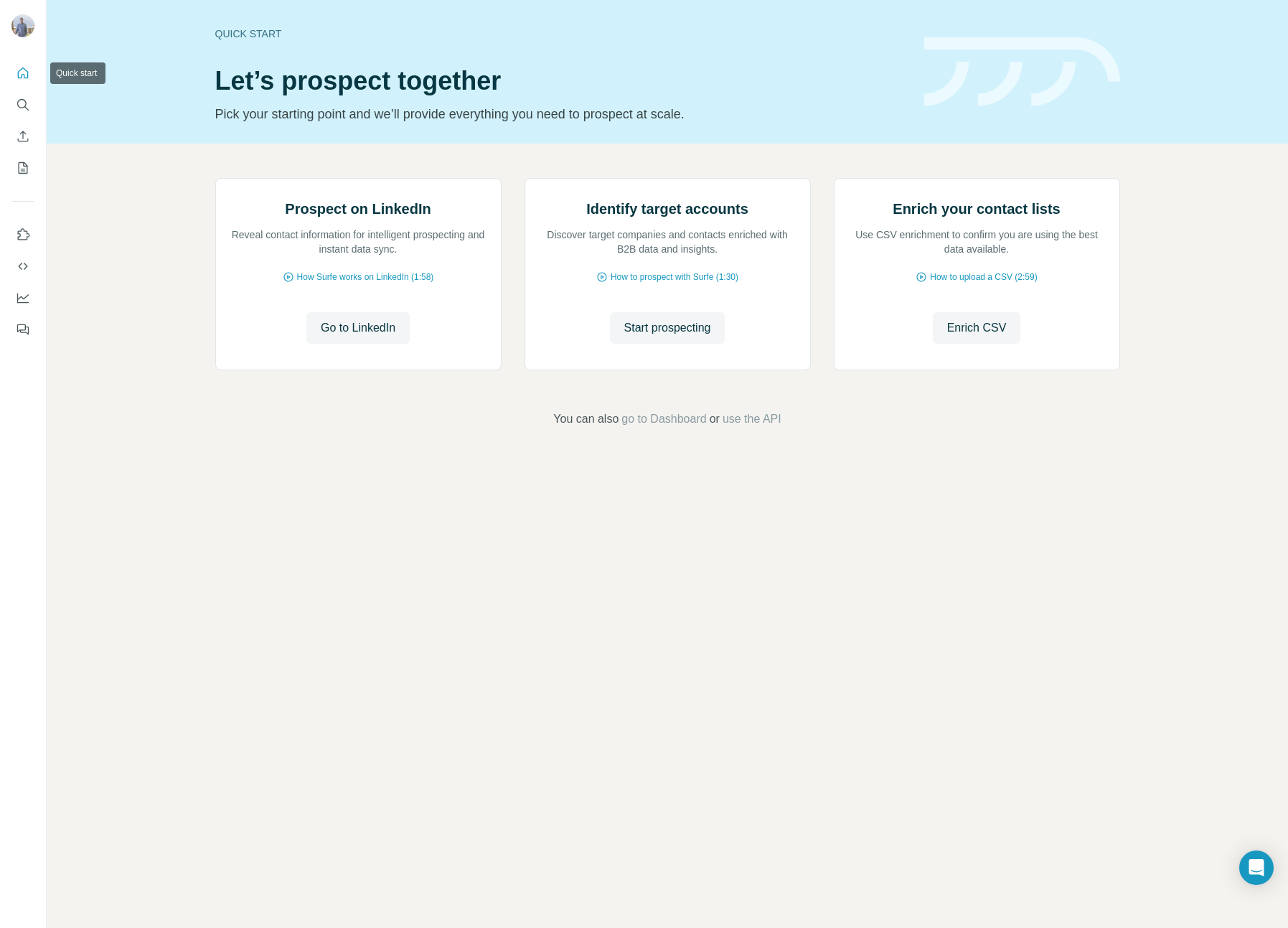
click at [23, 77] on icon "Quick start" at bounding box center [23, 73] width 14 height 14
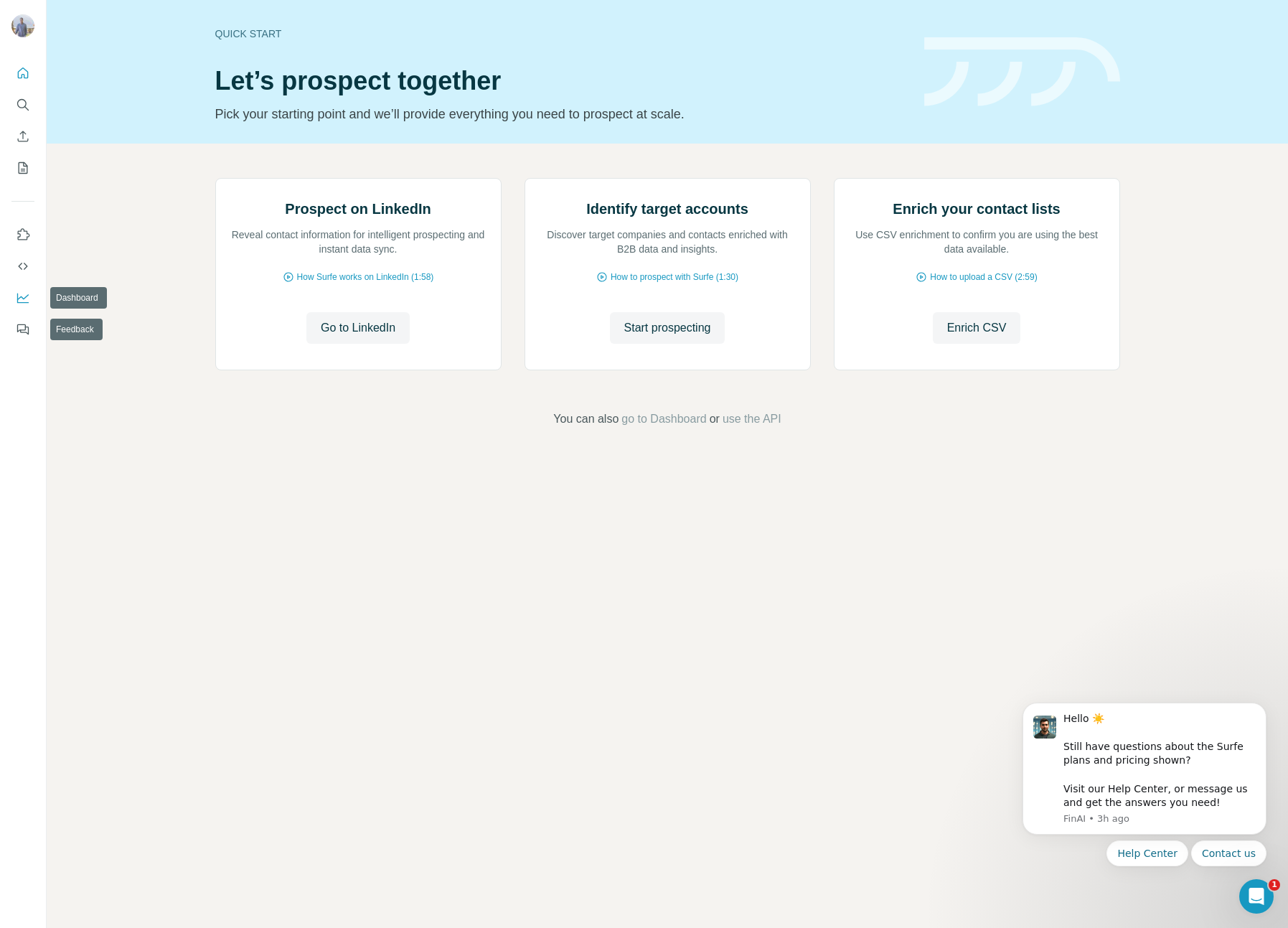
click at [22, 282] on nav at bounding box center [23, 282] width 23 height 120
click at [20, 264] on icon "Use Surfe API" at bounding box center [23, 266] width 9 height 7
click at [28, 301] on icon "Dashboard" at bounding box center [23, 297] width 14 height 14
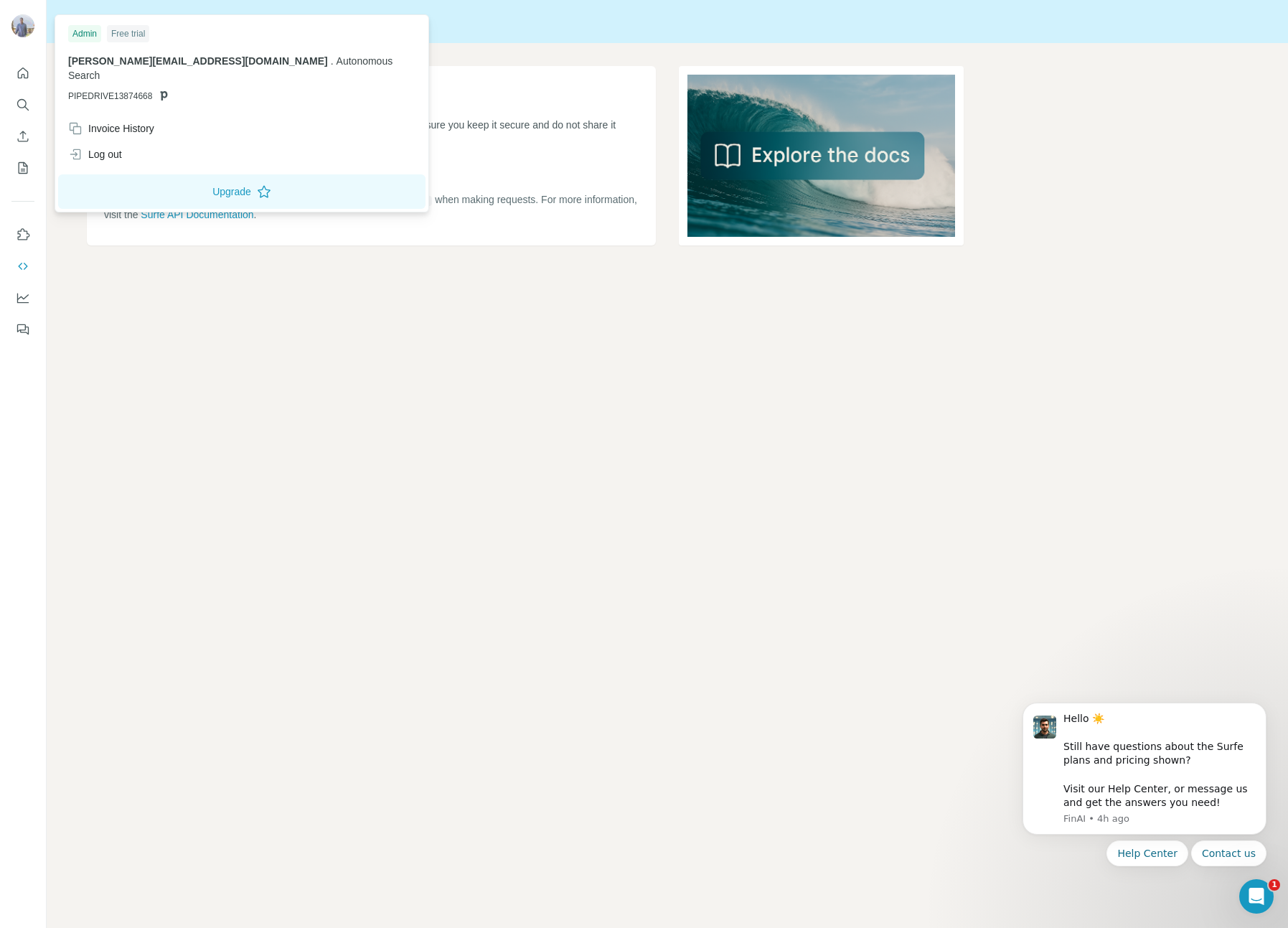
click at [21, 22] on img at bounding box center [23, 25] width 23 height 23
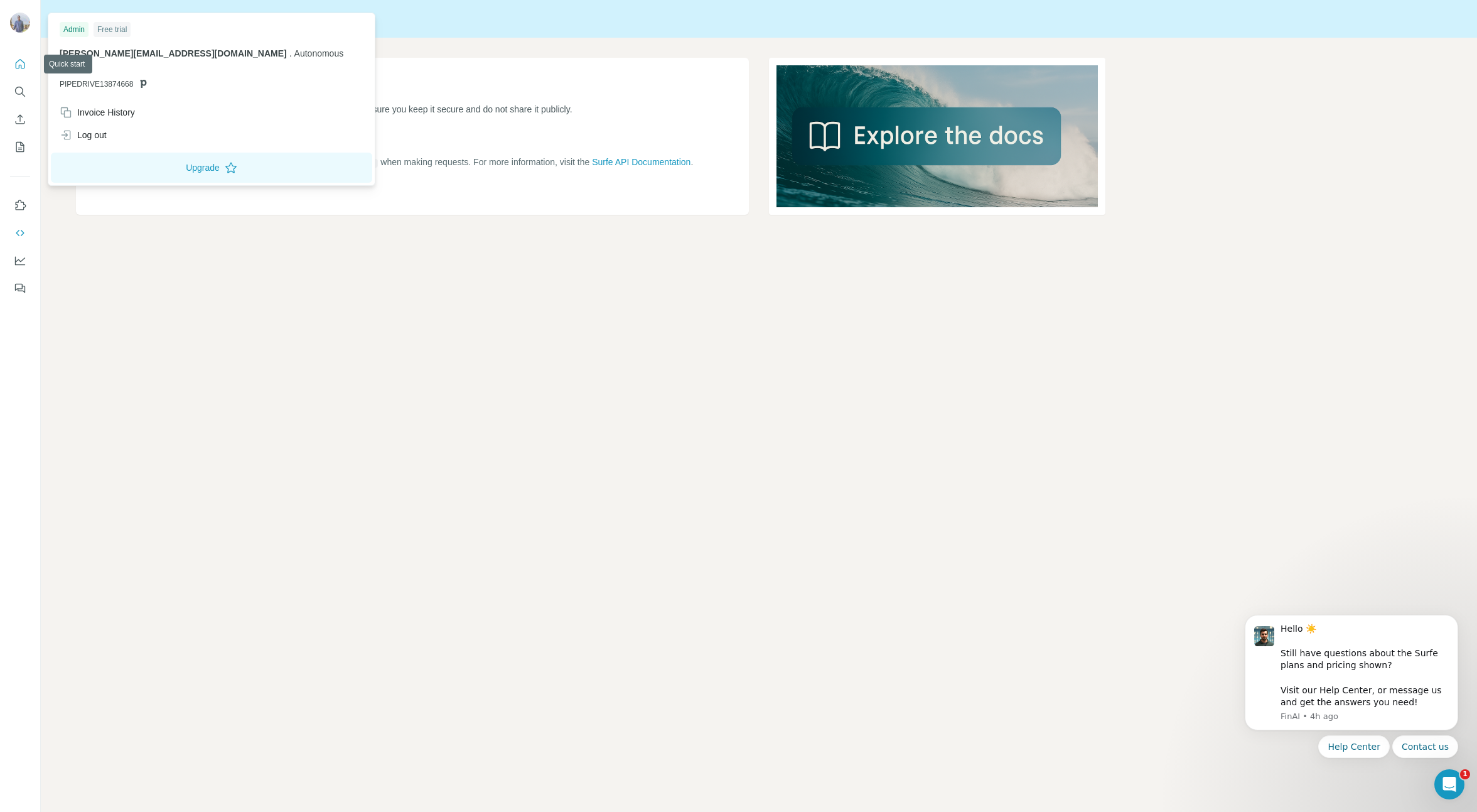
click at [21, 57] on button "Quick start" at bounding box center [20, 64] width 20 height 23
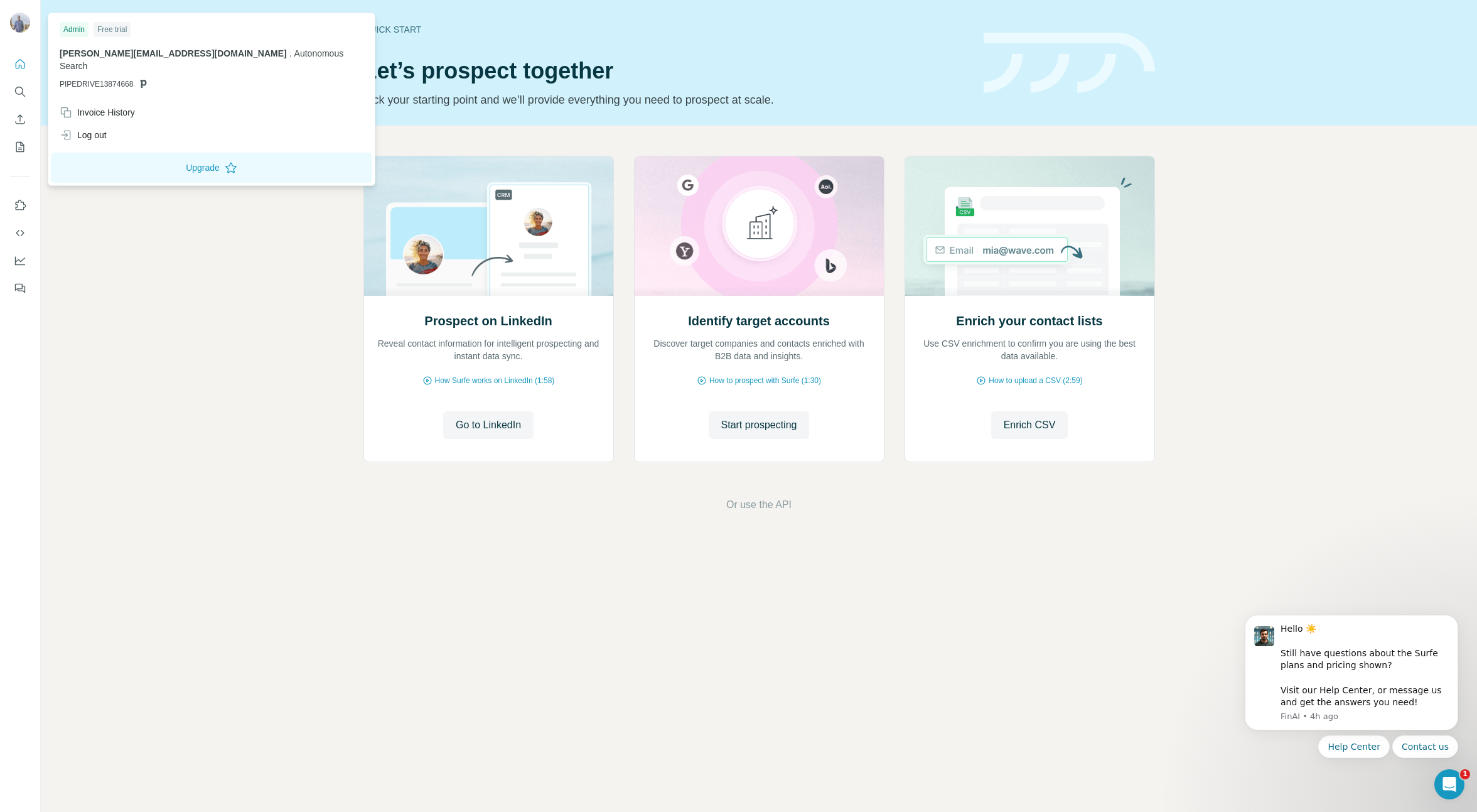
click at [19, 29] on img at bounding box center [20, 22] width 20 height 20
click at [22, 21] on img at bounding box center [20, 22] width 20 height 20
click at [101, 153] on button "Upgrade" at bounding box center [211, 168] width 321 height 30
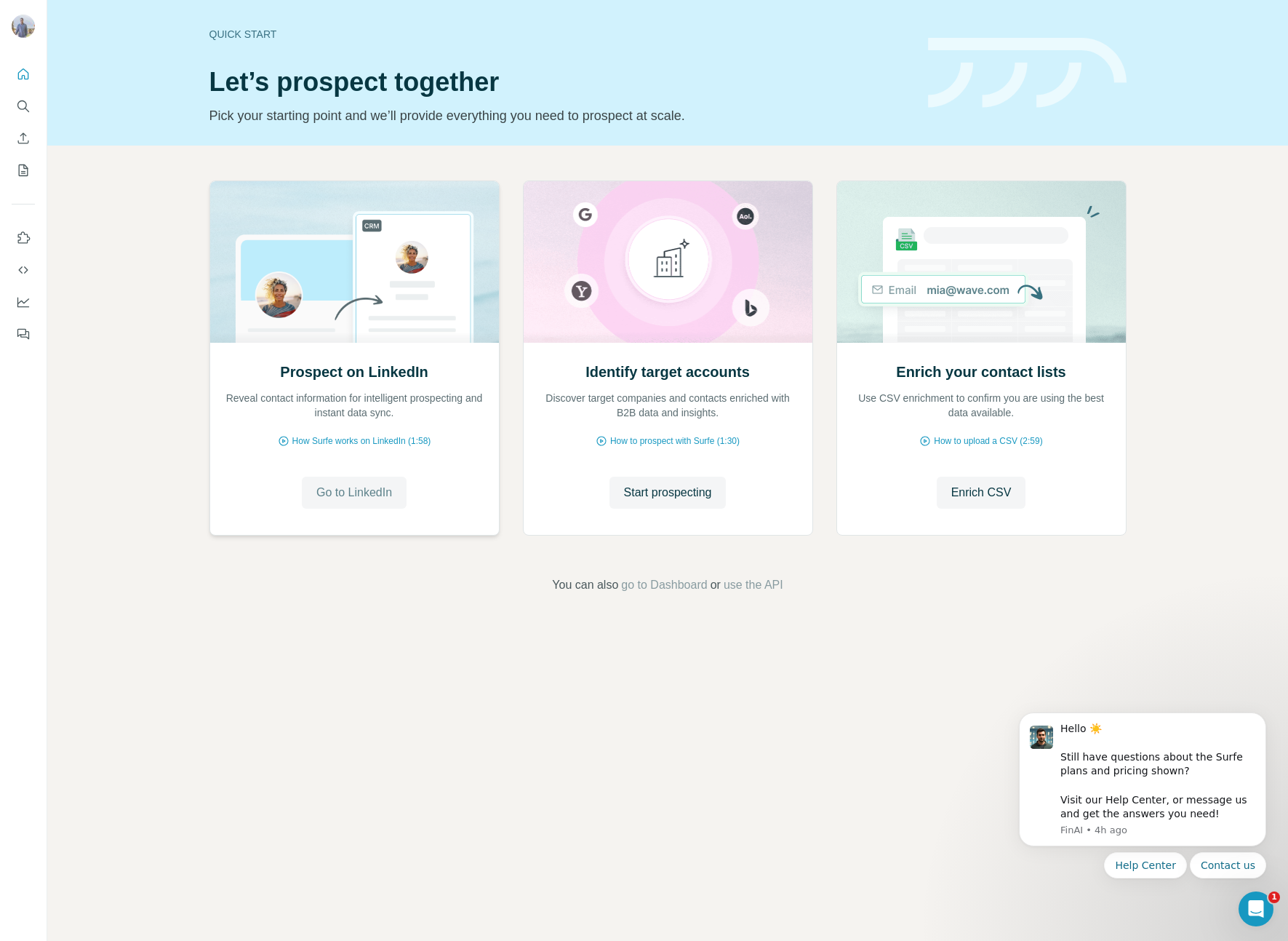
click at [312, 494] on button "Go to LinkedIn" at bounding box center [355, 493] width 105 height 32
